Goal: Task Accomplishment & Management: Complete application form

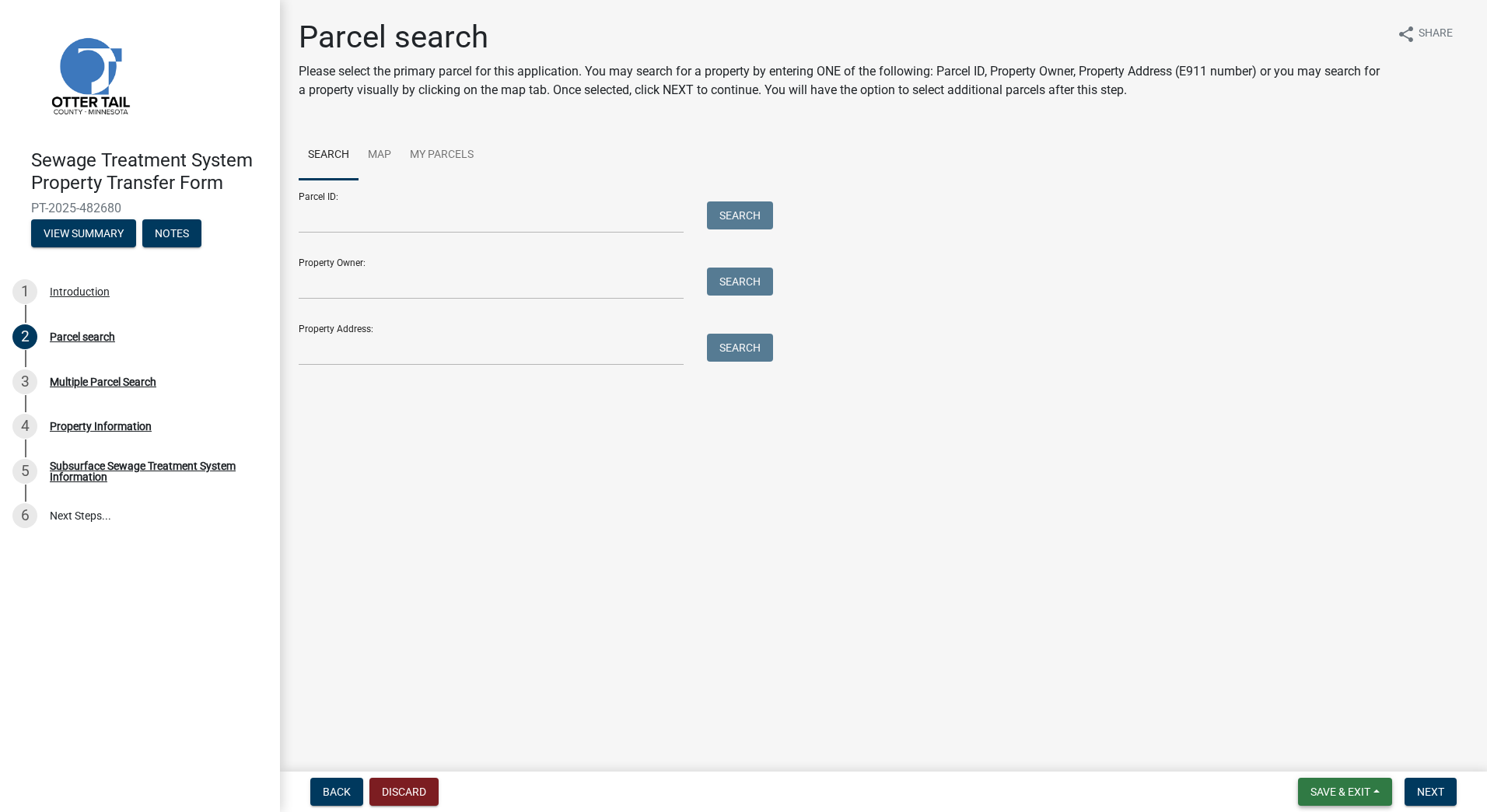
click at [1349, 791] on span "Save & Exit" at bounding box center [1341, 791] width 60 height 12
click at [1343, 756] on button "Save & Exit" at bounding box center [1330, 750] width 125 height 37
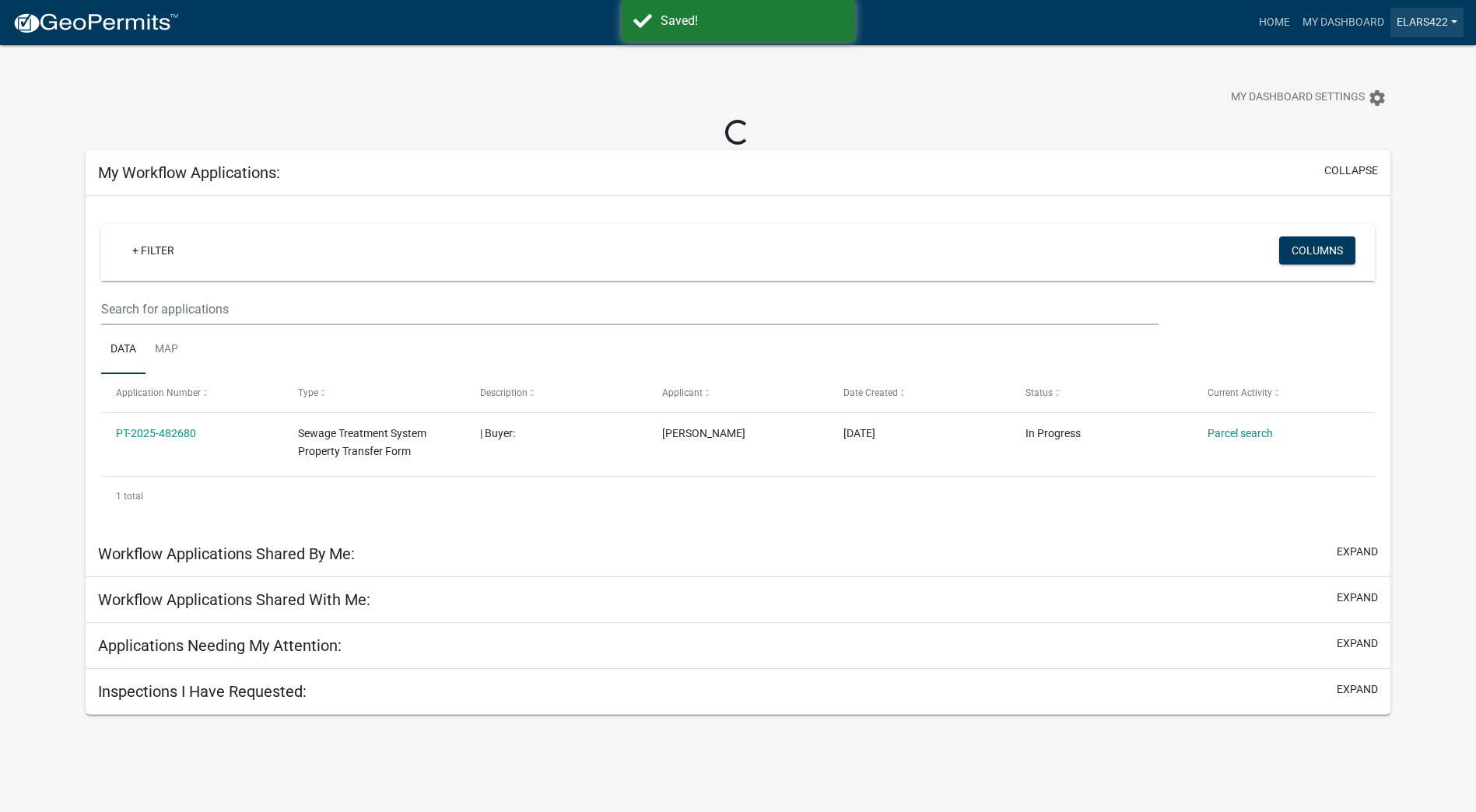
click at [1406, 21] on link "elars422" at bounding box center [1426, 23] width 73 height 30
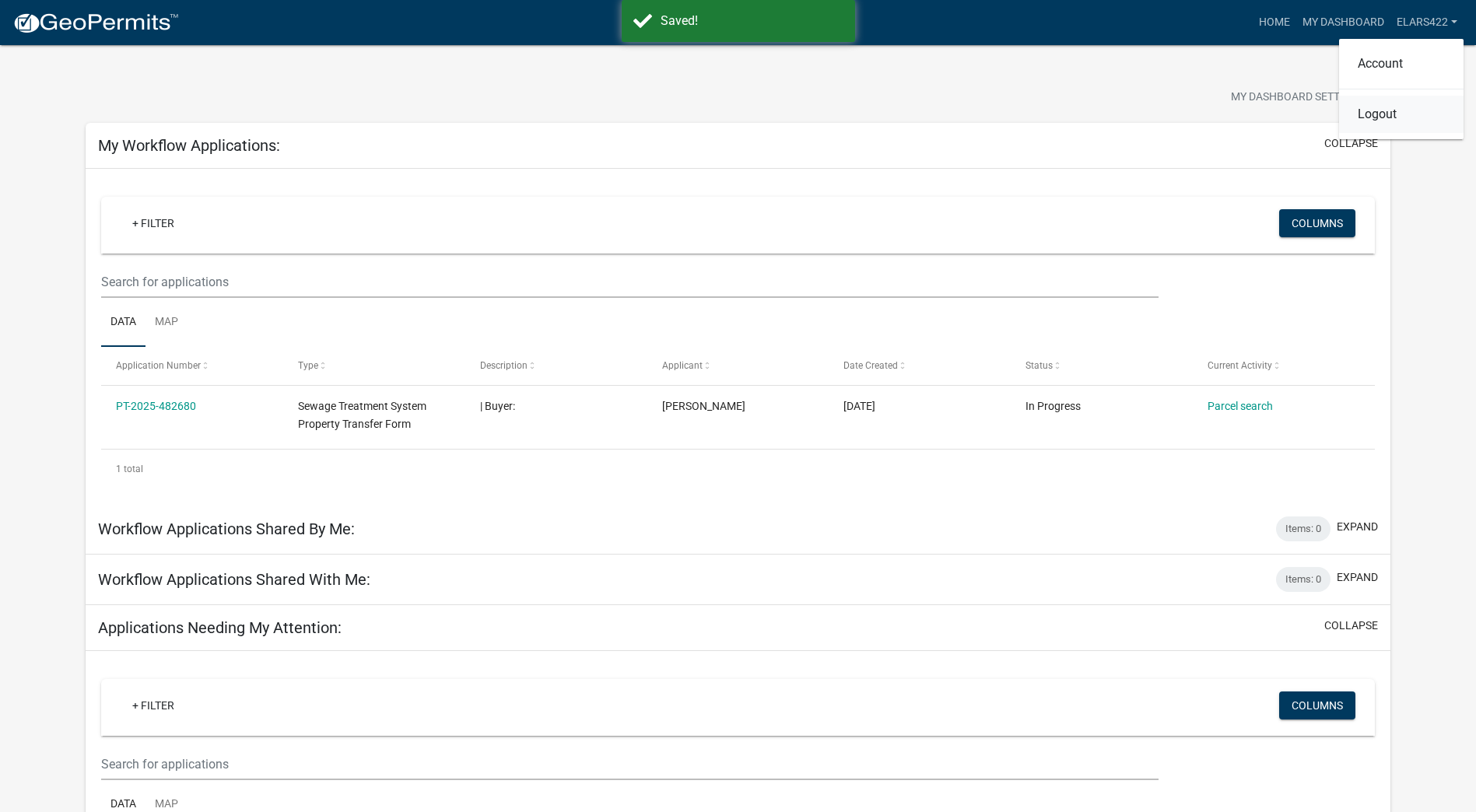
click at [1387, 114] on link "Logout" at bounding box center [1401, 114] width 125 height 37
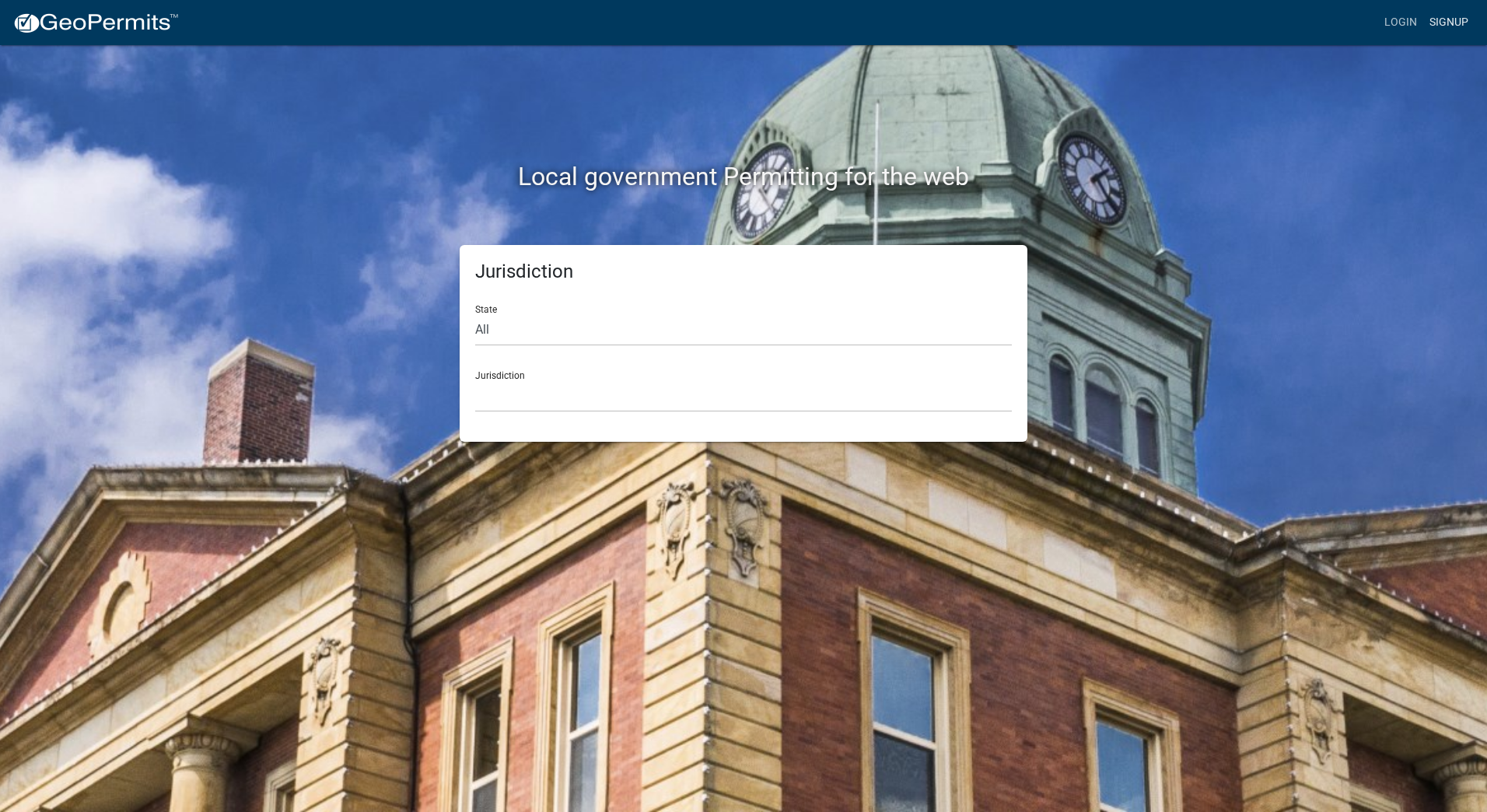
click at [1445, 16] on link "Signup" at bounding box center [1449, 23] width 51 height 30
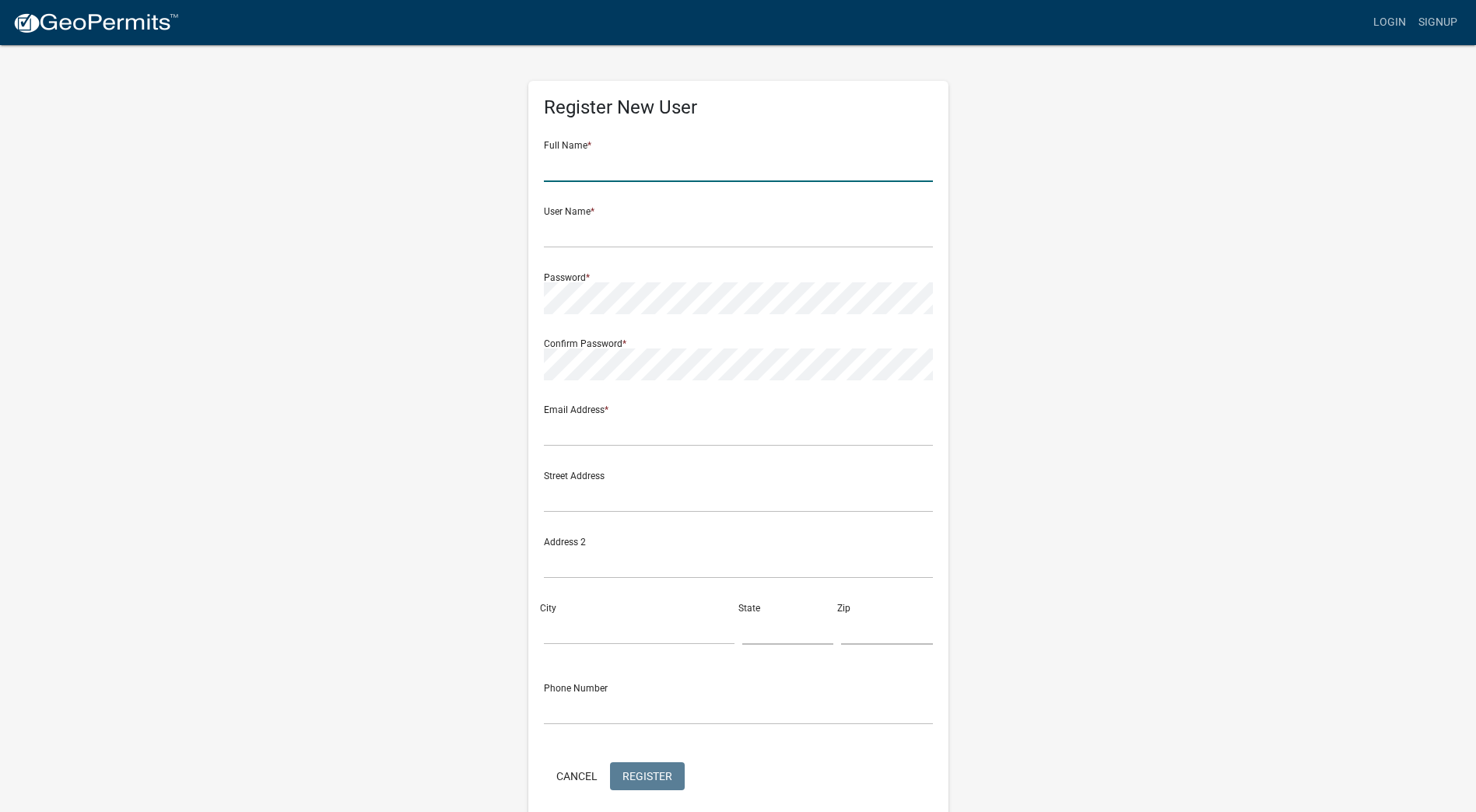
click at [748, 167] on input "text" at bounding box center [738, 166] width 389 height 32
type input "[PERSON_NAME]"
type input "jlenarz"
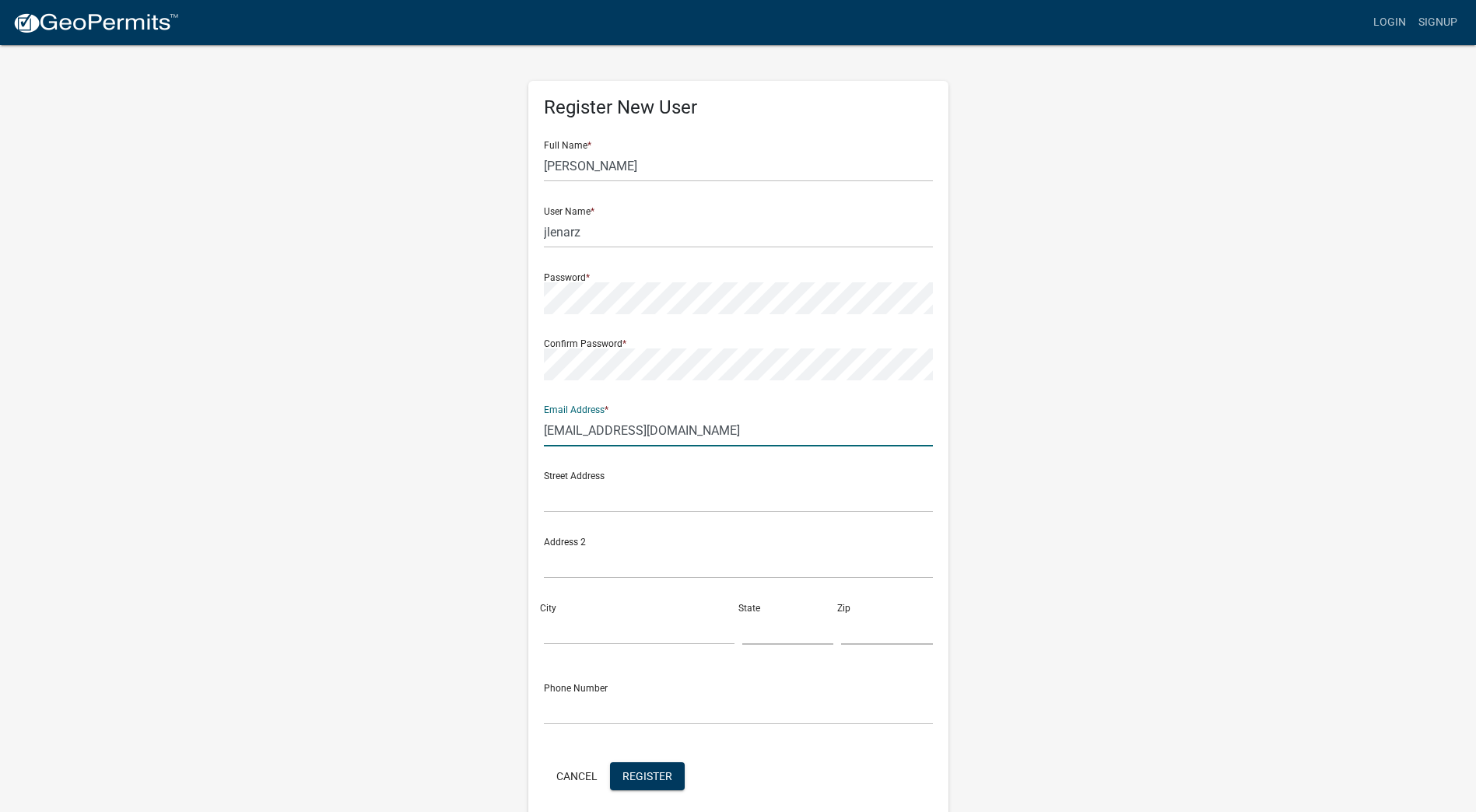
type input "[EMAIL_ADDRESS][DOMAIN_NAME]"
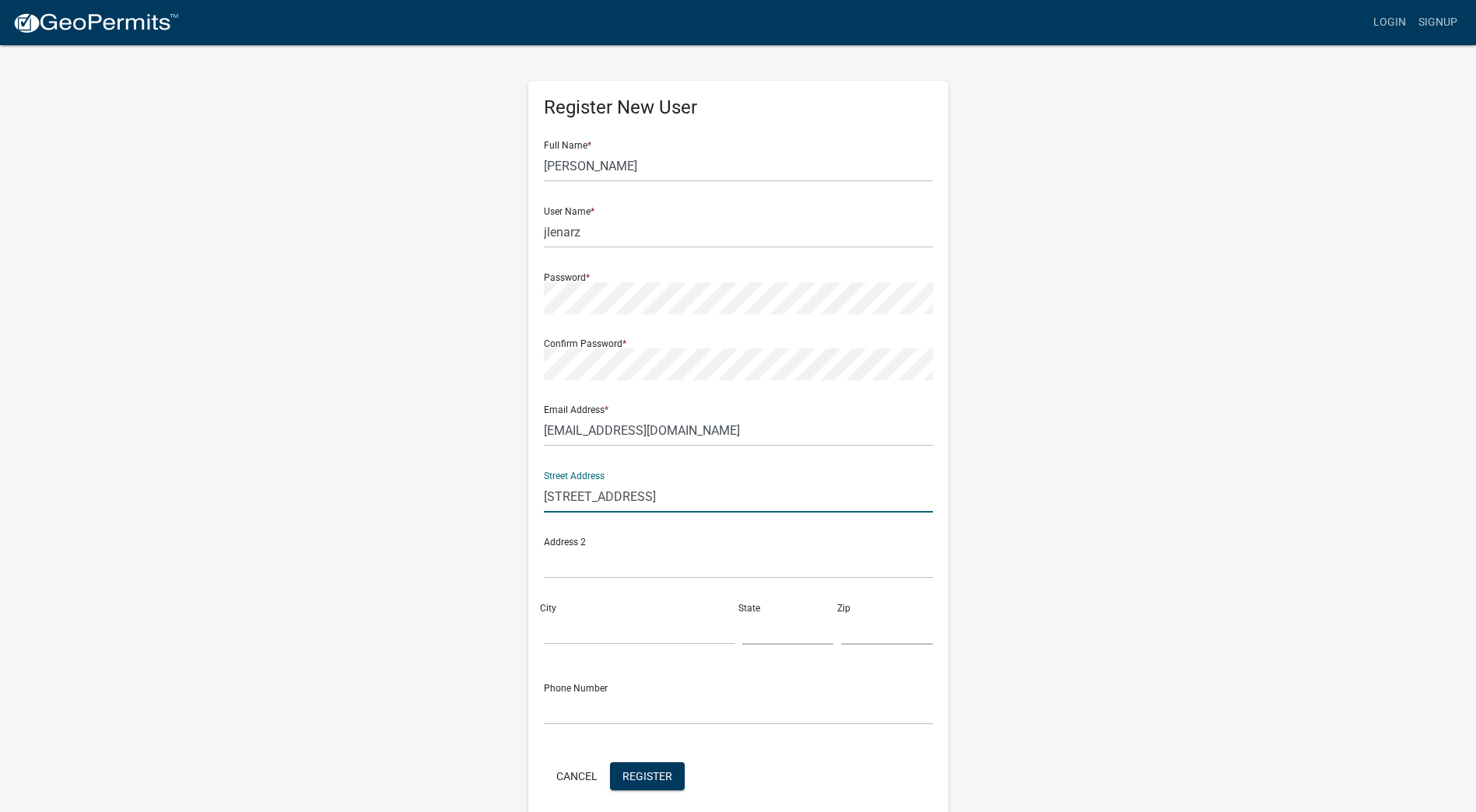
type input "[STREET_ADDRESS]"
type input "Bismarck"
type input "ND"
type input "58503"
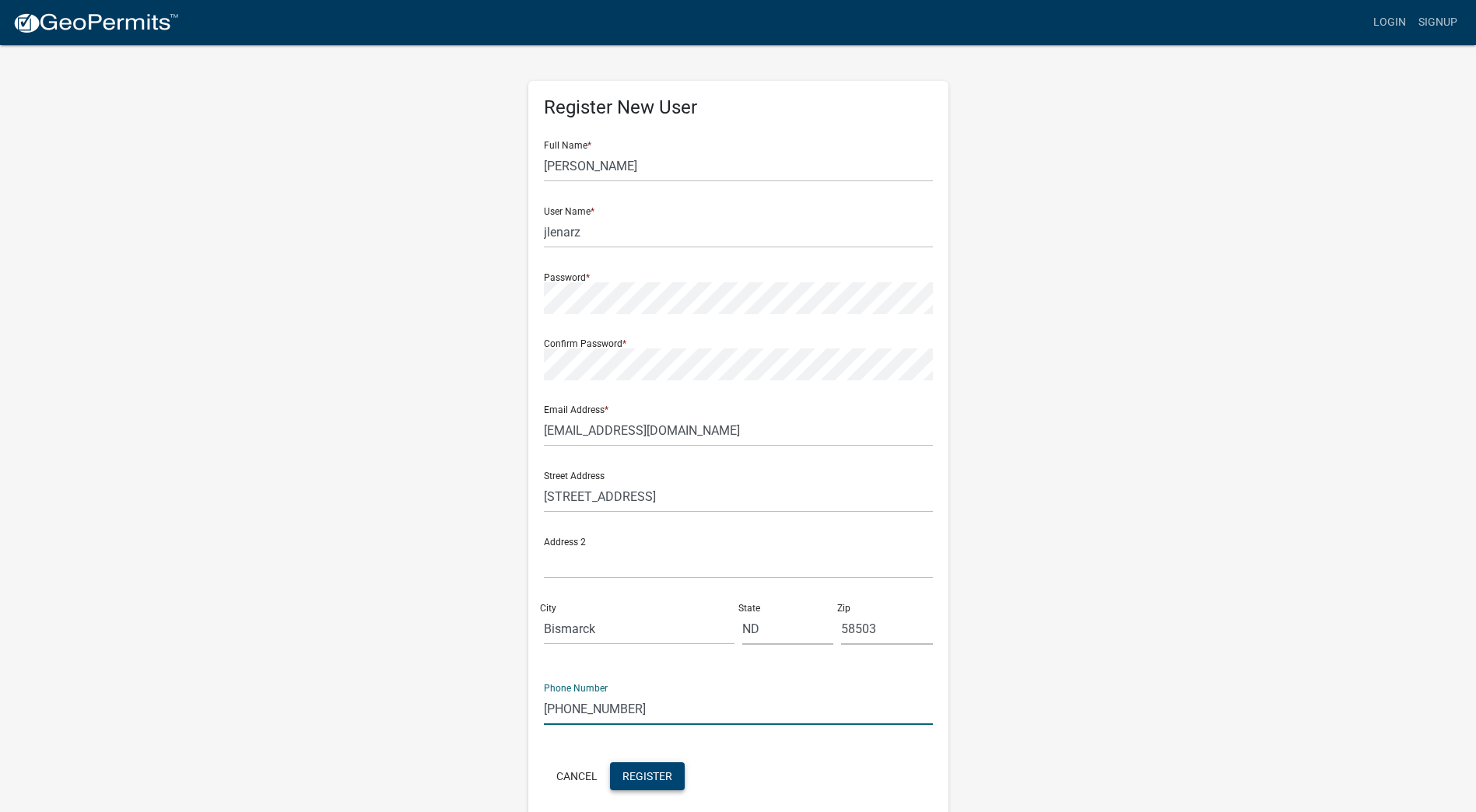
type input "[PHONE_NUMBER]"
click at [653, 777] on span "Register" at bounding box center [648, 775] width 50 height 12
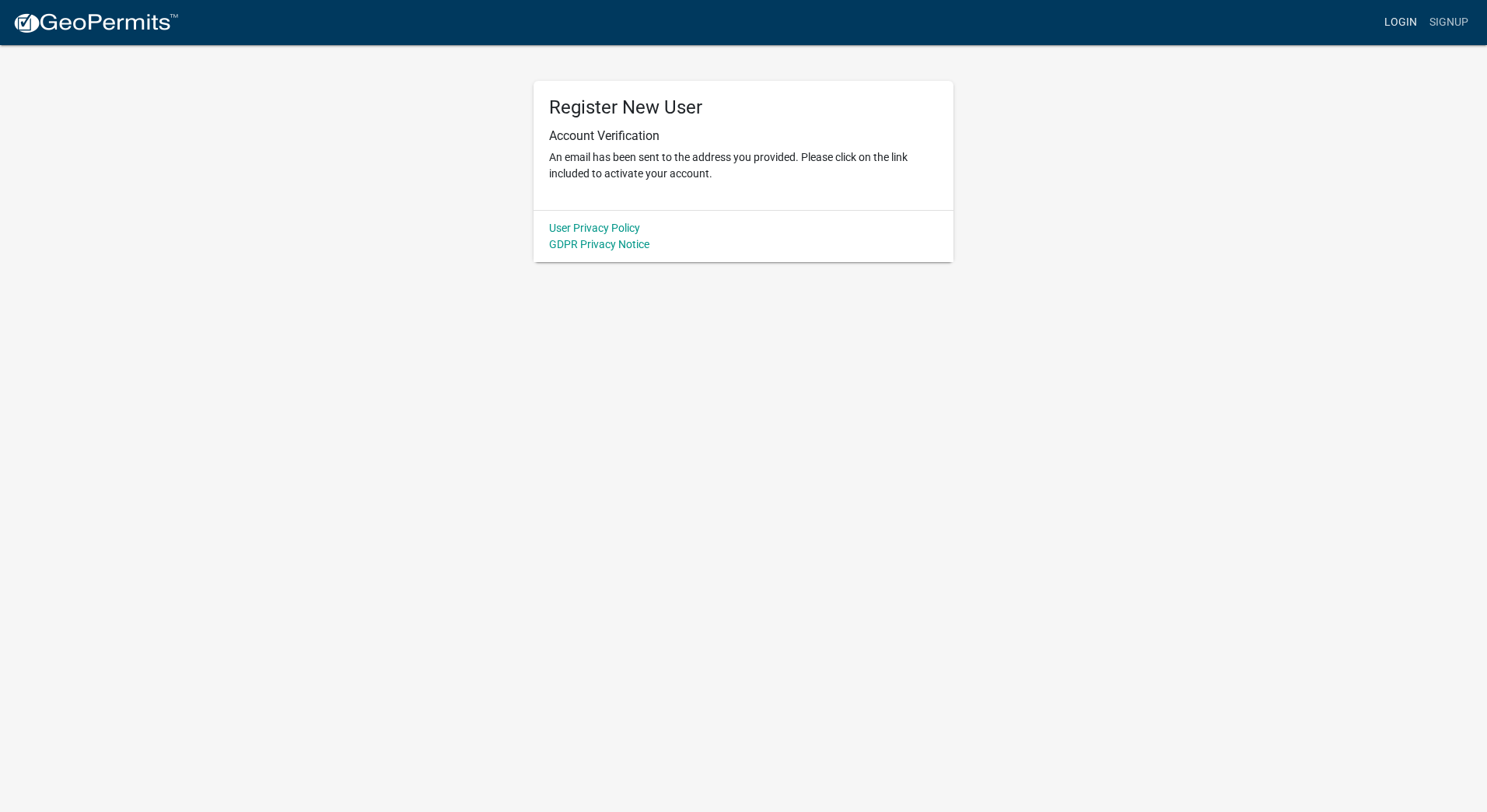
click at [1406, 24] on link "Login" at bounding box center [1400, 23] width 45 height 30
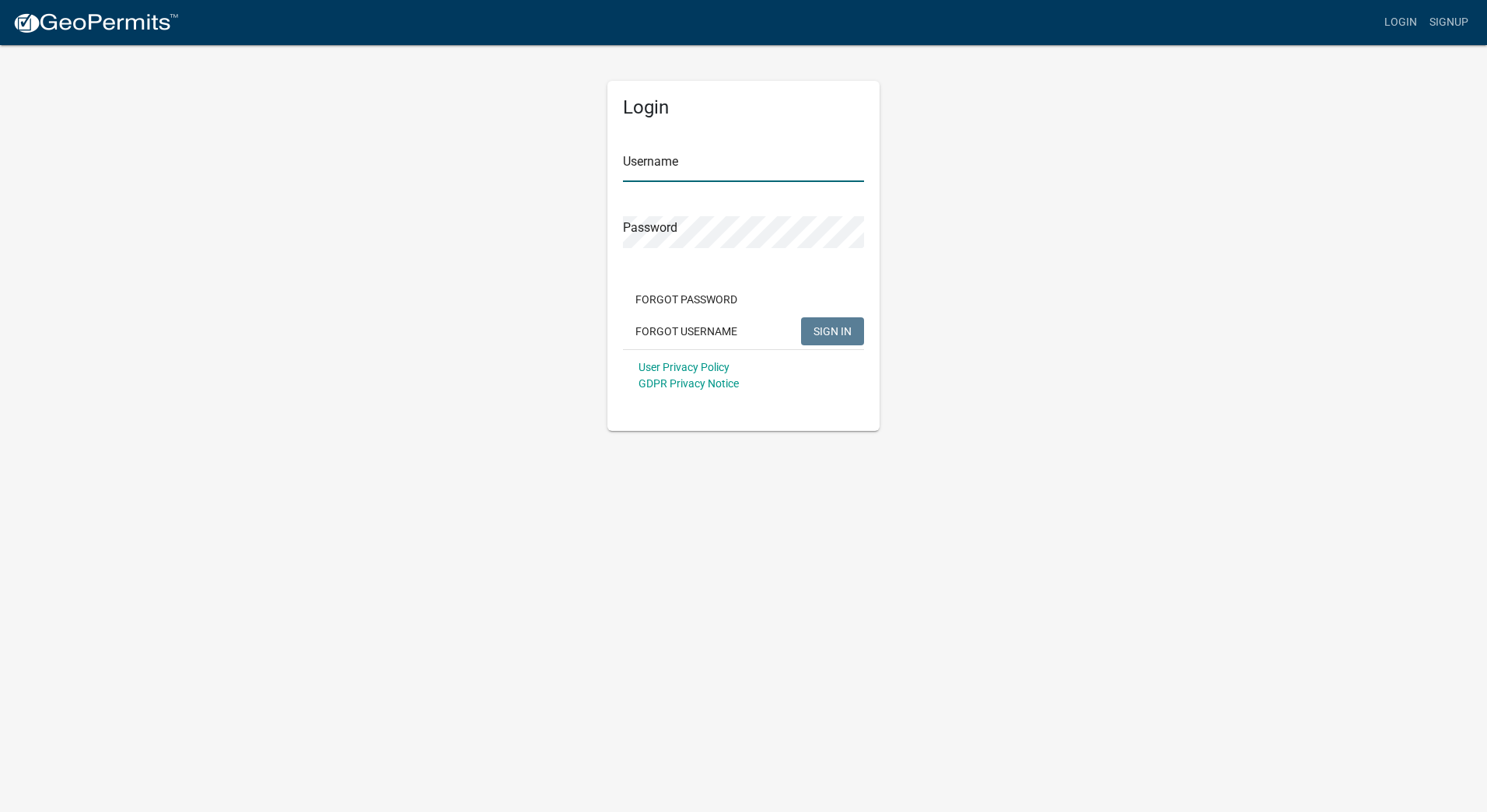
click at [791, 171] on input "Username" at bounding box center [744, 166] width 241 height 32
type input "jlenarz"
click at [855, 330] on button "SIGN IN" at bounding box center [832, 332] width 63 height 28
